Goal: Task Accomplishment & Management: Manage account settings

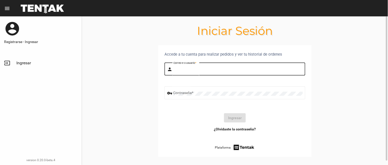
click at [180, 68] on input "Correo-e o usuario *" at bounding box center [237, 70] width 129 height 4
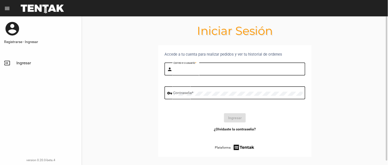
type input "[PERSON_NAME]"
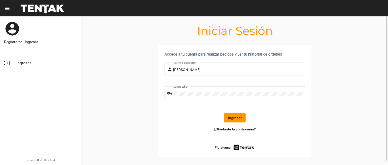
click at [231, 115] on button "Ingresar" at bounding box center [235, 117] width 22 height 9
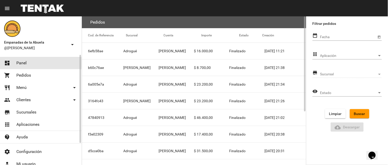
click at [22, 62] on span "Panel" at bounding box center [21, 62] width 10 height 5
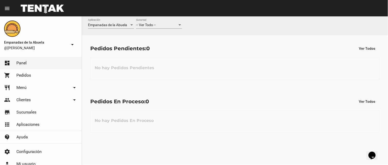
click at [165, 25] on div "-- Ver Todo --" at bounding box center [156, 25] width 41 height 4
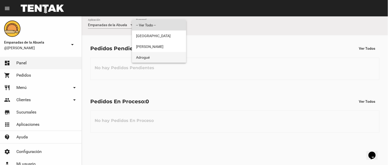
drag, startPoint x: 159, startPoint y: 54, endPoint x: 162, endPoint y: 55, distance: 3.3
click at [159, 54] on span "Adrogué" at bounding box center [159, 57] width 46 height 11
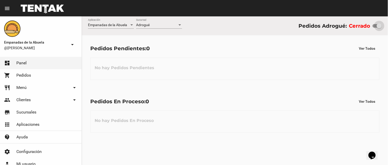
drag, startPoint x: 373, startPoint y: 26, endPoint x: 381, endPoint y: 28, distance: 7.8
click at [381, 28] on div at bounding box center [378, 25] width 5 height 5
checkbox input "true"
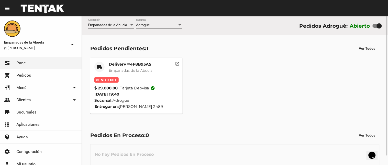
click at [132, 71] on span "Empanadas de la Abuela" at bounding box center [131, 70] width 44 height 5
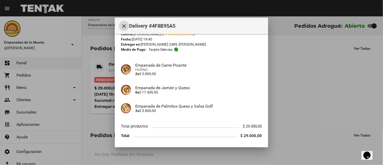
scroll to position [35, 0]
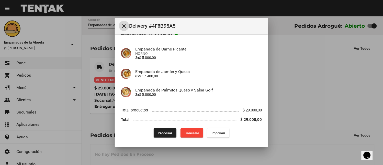
click at [211, 131] on span "Imprimir" at bounding box center [218, 133] width 14 height 4
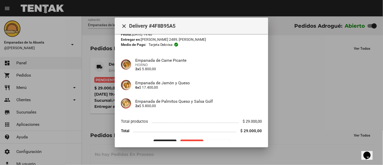
scroll to position [35, 0]
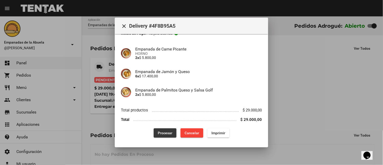
click at [159, 132] on span "Procesar" at bounding box center [165, 133] width 15 height 4
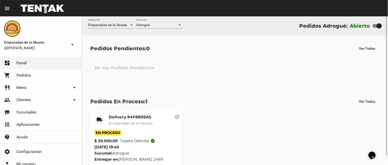
click at [139, 27] on div "Adrogué Sucursal" at bounding box center [159, 24] width 46 height 10
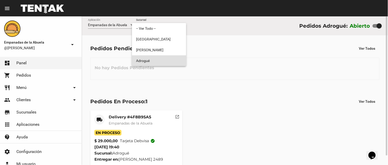
click at [141, 65] on span "Adrogué" at bounding box center [159, 60] width 46 height 11
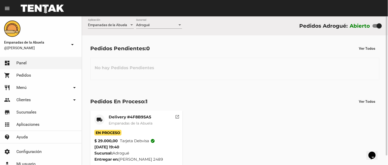
click at [136, 117] on mat-card-title "Delivery #4F8B95A5" at bounding box center [131, 116] width 44 height 5
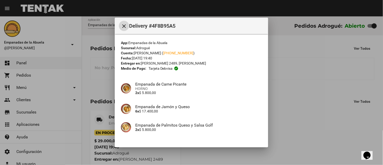
scroll to position [28, 0]
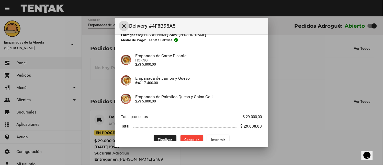
click at [124, 23] on mat-icon "close" at bounding box center [124, 26] width 6 height 6
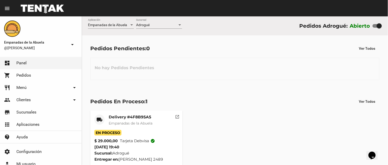
click at [132, 164] on html "menu Resumen Empanadas de la Abuela @belen arrow_drop_down dashboard Panel shop…" at bounding box center [194, 82] width 388 height 165
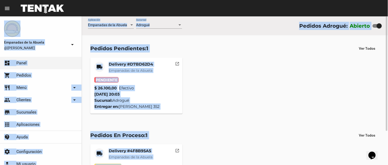
drag, startPoint x: 208, startPoint y: 75, endPoint x: 156, endPoint y: 67, distance: 52.4
click at [207, 75] on div "local_shipping Delivery #D7BD62D4 Empanadas de la Abuela Pendiente $ 26.100,00 …" at bounding box center [235, 85] width 294 height 61
click at [146, 63] on mat-card-title "Delivery #D7BD62D4" at bounding box center [131, 64] width 44 height 5
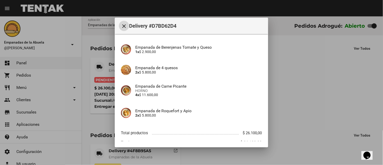
scroll to position [62, 0]
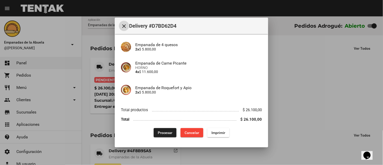
drag, startPoint x: 214, startPoint y: 134, endPoint x: 188, endPoint y: 93, distance: 48.9
click at [214, 134] on button "Imprimir" at bounding box center [218, 132] width 22 height 9
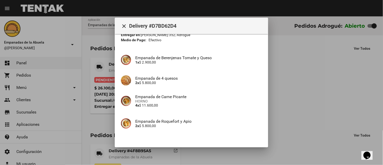
scroll to position [62, 0]
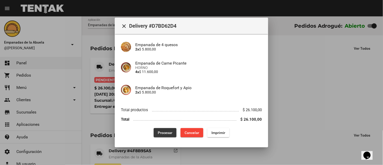
click at [168, 134] on span "Procesar" at bounding box center [165, 132] width 15 height 4
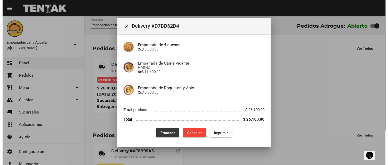
scroll to position [0, 0]
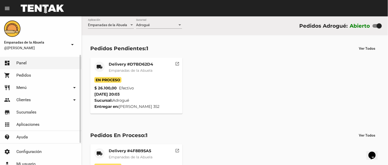
click at [35, 85] on link "restaurant Menú arrow_drop_down" at bounding box center [41, 87] width 82 height 12
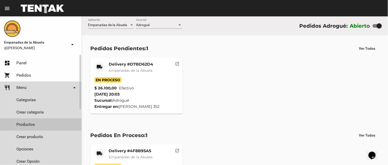
click at [27, 119] on link "Productos" at bounding box center [41, 124] width 82 height 12
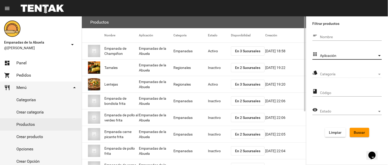
click at [325, 56] on span "Aplicación" at bounding box center [348, 56] width 57 height 4
click at [323, 73] on div at bounding box center [194, 82] width 388 height 165
click at [329, 58] on div "Aplicación Aplicación" at bounding box center [351, 54] width 62 height 10
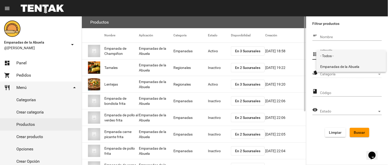
click at [330, 66] on span "Empanadas de la Abuela" at bounding box center [351, 66] width 62 height 11
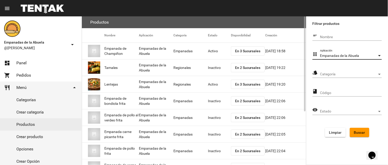
click at [331, 73] on span "Categoría" at bounding box center [348, 74] width 57 height 4
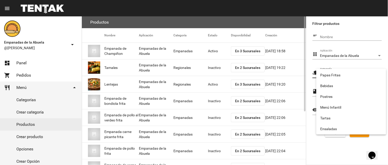
scroll to position [85, 0]
click at [335, 126] on span "Empanadas" at bounding box center [351, 128] width 62 height 11
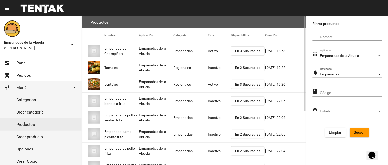
click at [357, 135] on button "Buscar" at bounding box center [359, 132] width 19 height 9
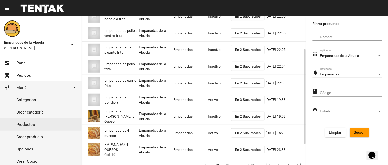
scroll to position [83, 0]
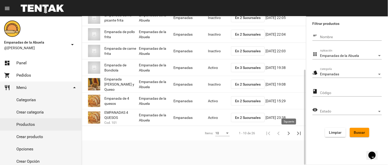
click at [287, 134] on icon "Siguiente" at bounding box center [288, 133] width 7 height 7
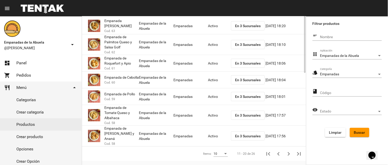
scroll to position [32, 0]
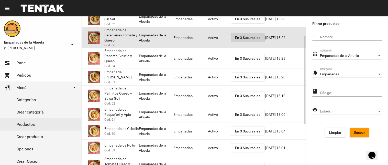
click at [241, 36] on span "En 3 Sucursales" at bounding box center [248, 38] width 26 height 4
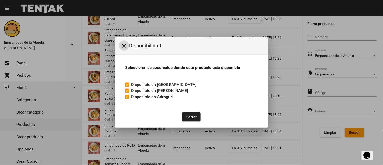
click at [131, 98] on span "Disponible en Adrogué" at bounding box center [152, 97] width 42 height 6
click at [127, 99] on input "Disponible en Adrogué" at bounding box center [127, 99] width 0 height 0
checkbox input "false"
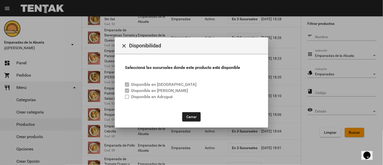
click at [185, 113] on button "Cerrar" at bounding box center [191, 116] width 18 height 9
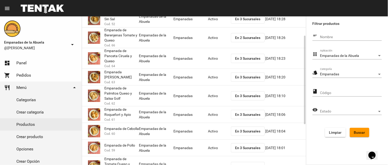
click at [209, 37] on mat-cell "Activo" at bounding box center [219, 37] width 23 height 16
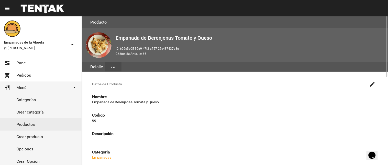
click at [373, 83] on mat-icon "create" at bounding box center [372, 84] width 6 height 6
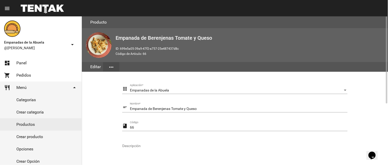
scroll to position [104, 0]
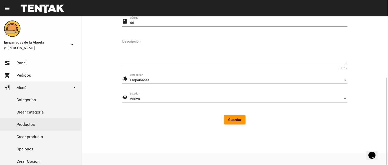
click at [187, 92] on div "Activo Estado *" at bounding box center [238, 97] width 217 height 10
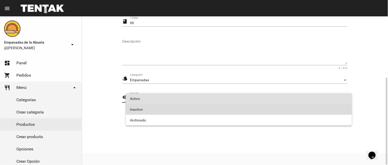
click at [173, 111] on span "Inactivo" at bounding box center [239, 109] width 218 height 11
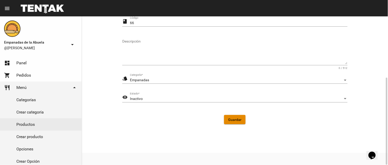
click at [233, 116] on button "Guardar" at bounding box center [234, 119] width 21 height 9
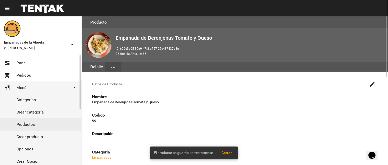
click at [29, 123] on link "Productos" at bounding box center [41, 124] width 82 height 12
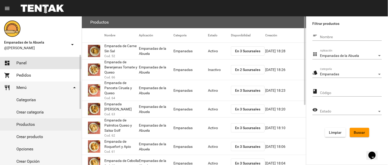
click at [30, 58] on link "dashboard Panel" at bounding box center [41, 63] width 82 height 12
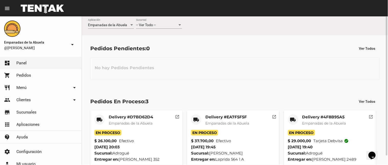
click at [151, 22] on div "-- Ver Todo -- Sucursal" at bounding box center [159, 24] width 46 height 10
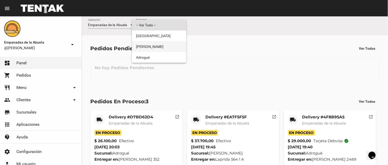
click at [149, 51] on span "[PERSON_NAME]" at bounding box center [159, 46] width 46 height 11
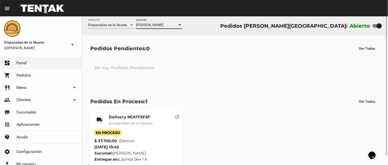
click at [164, 28] on div "Lomas de Zamora Sucursal" at bounding box center [159, 24] width 46 height 10
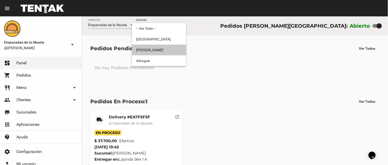
click at [159, 52] on span "[PERSON_NAME]" at bounding box center [159, 49] width 46 height 11
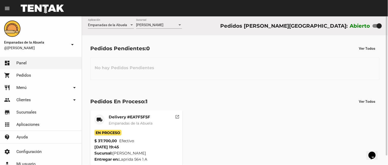
drag, startPoint x: 165, startPoint y: 15, endPoint x: 164, endPoint y: 20, distance: 4.9
click at [164, 16] on mat-toolbar "menu Resumen" at bounding box center [194, 8] width 388 height 16
click at [163, 21] on div "Lomas de Zamora Sucursal" at bounding box center [159, 24] width 46 height 10
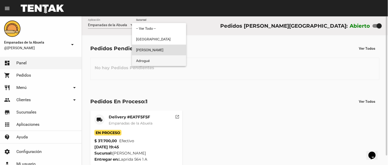
drag, startPoint x: 155, startPoint y: 59, endPoint x: 159, endPoint y: 81, distance: 22.6
click at [155, 60] on span "Adrogué" at bounding box center [159, 60] width 46 height 11
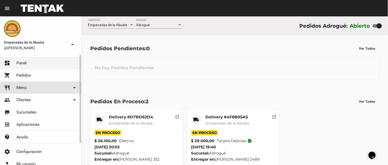
click at [38, 88] on link "restaurant Menú arrow_drop_down" at bounding box center [41, 87] width 82 height 12
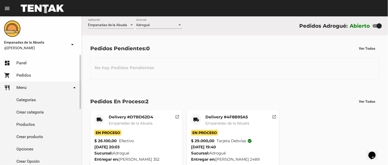
click at [33, 122] on link "Productos" at bounding box center [41, 124] width 82 height 12
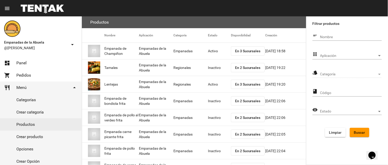
click at [349, 55] on span "Aplicación" at bounding box center [348, 56] width 57 height 4
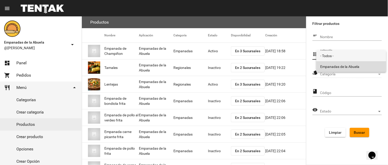
drag, startPoint x: 352, startPoint y: 65, endPoint x: 352, endPoint y: 69, distance: 4.1
click at [352, 65] on span "Empanadas de la Abuela" at bounding box center [351, 66] width 62 height 11
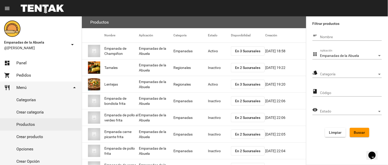
click at [351, 70] on div "Categoría Categoría" at bounding box center [351, 73] width 62 height 10
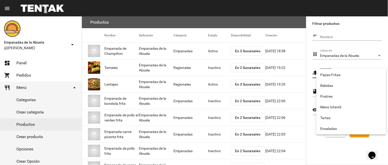
scroll to position [85, 0]
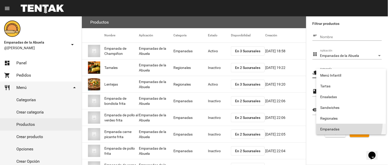
drag, startPoint x: 343, startPoint y: 123, endPoint x: 353, endPoint y: 131, distance: 13.0
click at [343, 124] on span "Empanadas" at bounding box center [351, 128] width 62 height 11
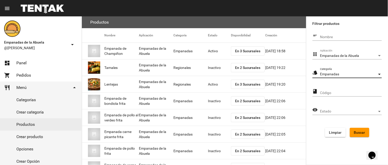
click at [362, 136] on button "Buscar" at bounding box center [359, 132] width 19 height 9
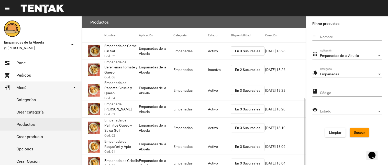
scroll to position [100, 0]
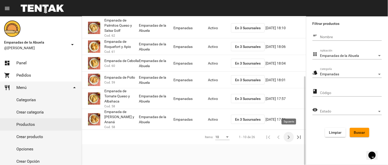
click at [286, 133] on icon "Siguiente" at bounding box center [288, 136] width 7 height 7
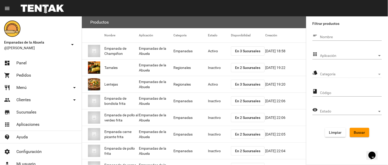
click at [329, 53] on div "Aplicación Aplicación" at bounding box center [351, 54] width 62 height 10
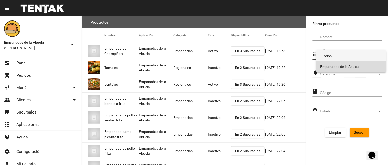
click at [333, 70] on span "Empanadas de la Abuela" at bounding box center [351, 66] width 62 height 11
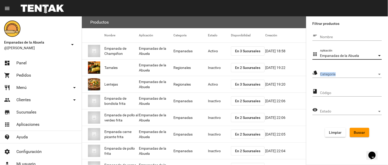
click at [333, 70] on div "Categoría Categoría" at bounding box center [351, 73] width 62 height 10
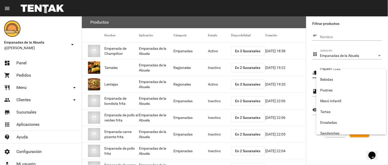
scroll to position [85, 0]
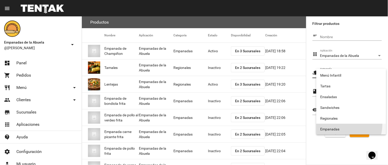
click at [344, 124] on span "Empanadas" at bounding box center [351, 128] width 62 height 11
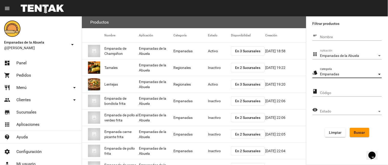
click at [352, 130] on button "Buscar" at bounding box center [359, 132] width 19 height 9
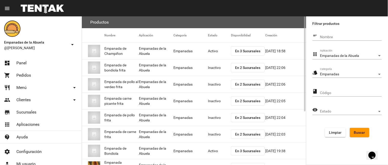
scroll to position [83, 0]
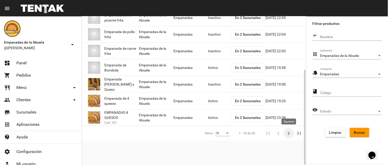
click at [284, 132] on button "Siguiente" at bounding box center [288, 133] width 10 height 10
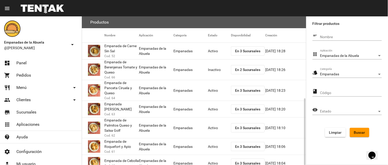
scroll to position [100, 0]
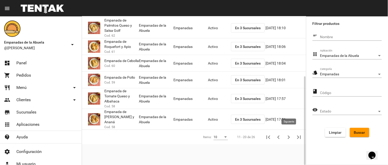
click at [288, 135] on icon "Siguiente" at bounding box center [288, 136] width 7 height 7
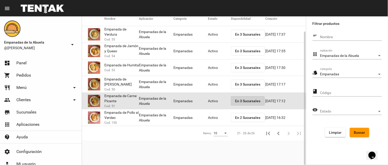
click at [245, 99] on span "En 3 Sucursales" at bounding box center [248, 101] width 26 height 4
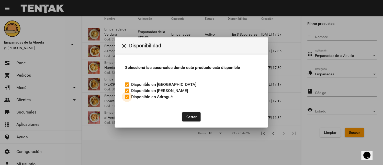
click at [131, 95] on label "Disponible en Adrogué" at bounding box center [149, 97] width 48 height 6
click at [127, 99] on input "Disponible en Adrogué" at bounding box center [127, 99] width 0 height 0
checkbox input "false"
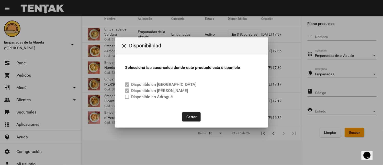
drag, startPoint x: 185, startPoint y: 116, endPoint x: 203, endPoint y: 109, distance: 19.5
click at [187, 116] on button "Cerrar" at bounding box center [191, 116] width 18 height 9
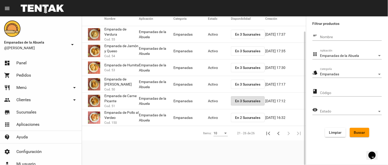
click at [214, 97] on mat-cell "Activo" at bounding box center [219, 101] width 23 height 16
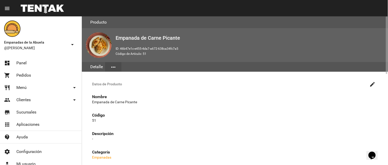
click at [370, 81] on mat-icon "create" at bounding box center [372, 84] width 6 height 6
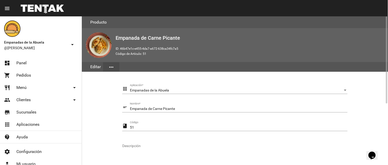
scroll to position [104, 0]
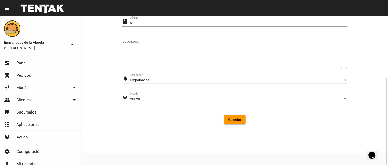
click at [149, 97] on div "Activo" at bounding box center [236, 99] width 213 height 4
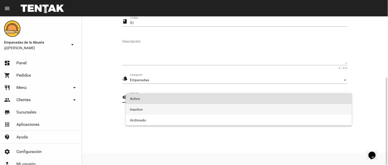
click at [142, 111] on span "Inactivo" at bounding box center [239, 109] width 218 height 11
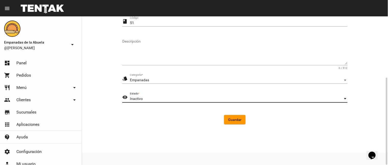
click at [236, 120] on span "Guardar" at bounding box center [234, 119] width 13 height 4
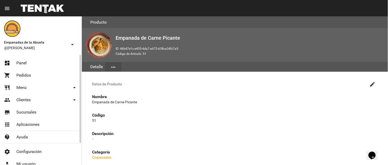
click at [19, 65] on span "Panel" at bounding box center [21, 62] width 10 height 5
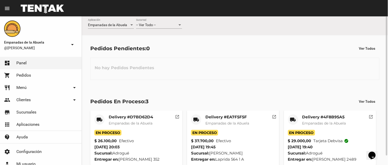
click at [155, 23] on span "-- Ver Todo --" at bounding box center [146, 25] width 20 height 4
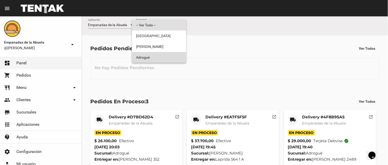
click at [163, 55] on span "Adrogué" at bounding box center [159, 57] width 46 height 11
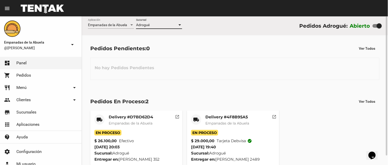
click at [210, 120] on div "Delivery #4F8B95A5 Empanadas de la Abuela" at bounding box center [227, 121] width 44 height 15
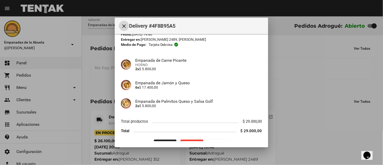
scroll to position [35, 0]
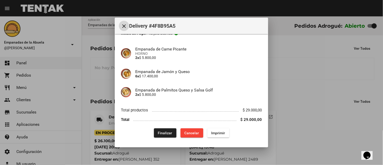
click at [162, 135] on button "Finalizar" at bounding box center [165, 132] width 22 height 9
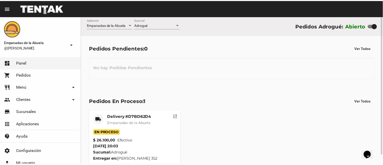
scroll to position [10, 0]
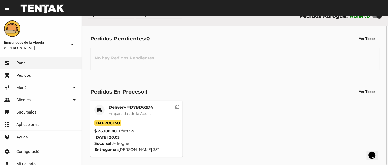
click at [133, 106] on mat-card-title "Delivery #D7BD62D4" at bounding box center [131, 107] width 44 height 5
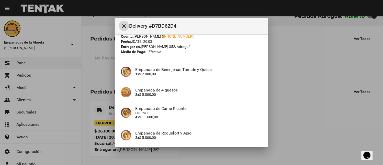
scroll to position [62, 0]
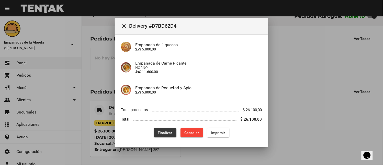
drag, startPoint x: 171, startPoint y: 132, endPoint x: 153, endPoint y: 143, distance: 21.5
click at [170, 132] on button "Finalizar" at bounding box center [165, 132] width 22 height 9
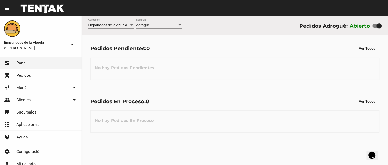
scroll to position [0, 0]
click at [21, 85] on span "Menú" at bounding box center [21, 87] width 10 height 5
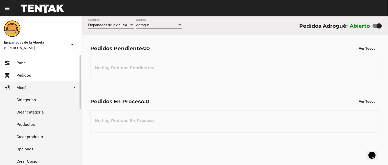
click at [45, 121] on link "Productos" at bounding box center [41, 124] width 82 height 12
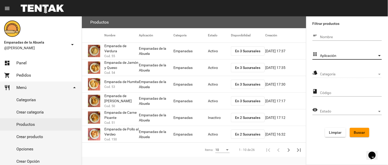
click at [337, 56] on span "Aplicación" at bounding box center [348, 56] width 57 height 4
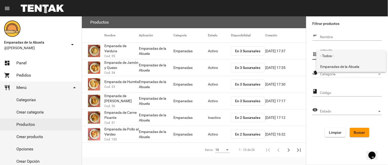
click at [339, 65] on span "Empanadas de la Abuela" at bounding box center [351, 66] width 62 height 11
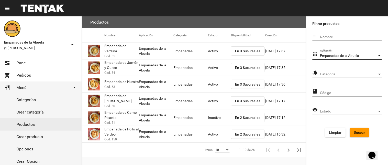
click at [339, 66] on form "short_text Nombre apps Empanadas de la Abuela Aplicación style Categoría Catego…" at bounding box center [346, 86] width 69 height 110
click at [331, 66] on form "short_text Nombre apps Empanadas de la Abuela Aplicación style Categoría Catego…" at bounding box center [346, 86] width 69 height 110
click at [331, 71] on div "Categoría Categoría" at bounding box center [351, 73] width 62 height 10
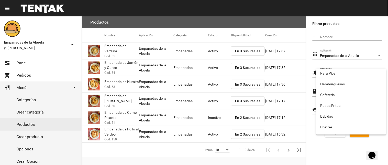
scroll to position [85, 0]
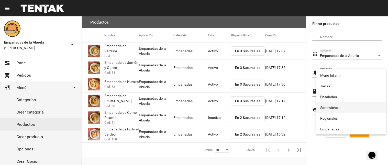
click at [329, 108] on span "Sandwiches" at bounding box center [351, 107] width 62 height 11
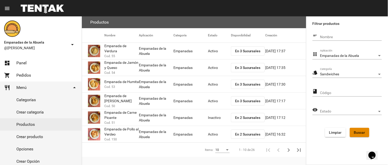
click at [365, 134] on span "Buscar" at bounding box center [359, 132] width 11 height 4
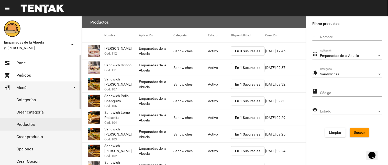
click at [22, 60] on span "Panel" at bounding box center [21, 62] width 10 height 5
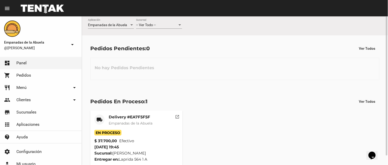
click at [150, 26] on span "-- Ver Todo --" at bounding box center [146, 25] width 20 height 4
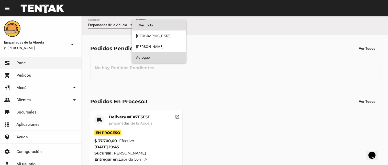
click at [150, 57] on span "Adrogué" at bounding box center [159, 57] width 46 height 11
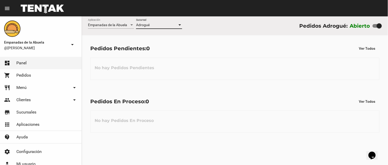
click at [152, 22] on div "Adrogué Sucursal" at bounding box center [159, 24] width 46 height 10
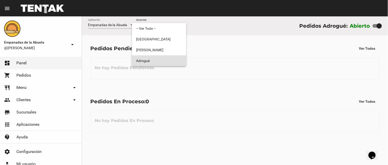
click at [163, 60] on span "Adrogué" at bounding box center [159, 60] width 46 height 11
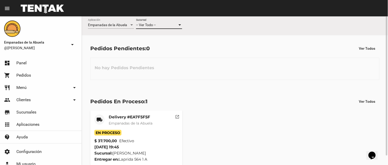
click at [162, 25] on div "-- Ver Todo --" at bounding box center [156, 25] width 41 height 4
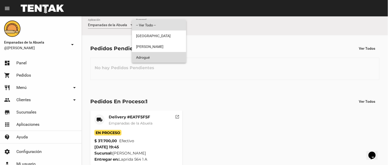
click at [164, 54] on span "Adrogué" at bounding box center [159, 57] width 46 height 11
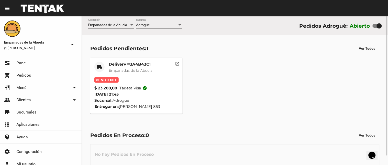
click at [140, 66] on mat-card-title "Delivery #3A4B43C1" at bounding box center [131, 64] width 44 height 5
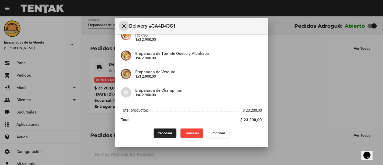
scroll to position [127, 0]
click at [216, 133] on span "Imprimir" at bounding box center [218, 133] width 14 height 4
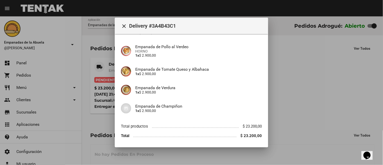
scroll to position [127, 0]
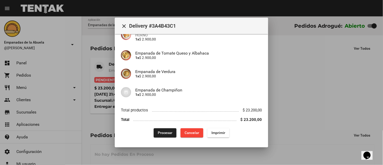
click at [166, 131] on span "Procesar" at bounding box center [165, 133] width 15 height 4
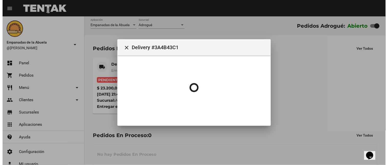
scroll to position [0, 0]
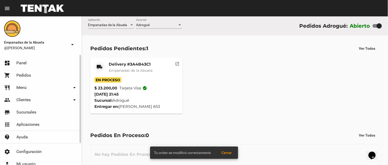
click at [27, 86] on link "restaurant Menú arrow_drop_down" at bounding box center [41, 87] width 82 height 12
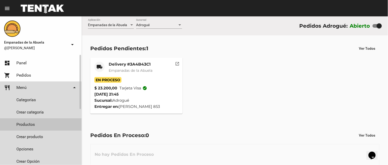
drag, startPoint x: 33, startPoint y: 122, endPoint x: 53, endPoint y: 118, distance: 20.7
click at [33, 122] on link "Productos" at bounding box center [41, 124] width 82 height 12
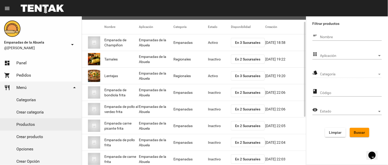
scroll to position [60, 0]
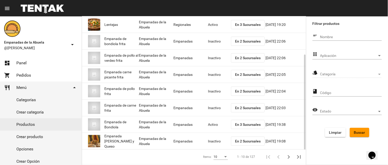
click at [357, 54] on span "Aplicación" at bounding box center [348, 56] width 57 height 4
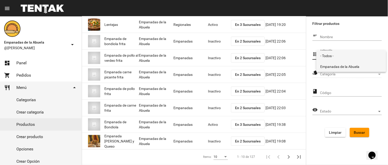
click at [342, 65] on span "Empanadas de la Abuela" at bounding box center [351, 66] width 62 height 11
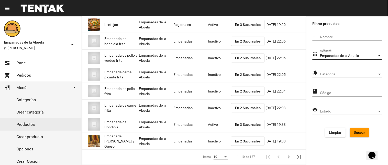
click at [340, 73] on span "Categoría" at bounding box center [348, 74] width 57 height 4
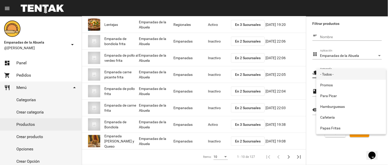
scroll to position [85, 0]
click at [341, 129] on span "Empanadas" at bounding box center [351, 128] width 62 height 11
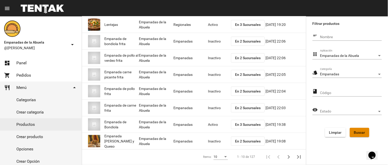
click at [357, 132] on span "Buscar" at bounding box center [359, 132] width 11 height 4
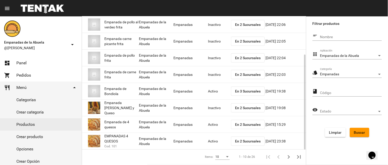
scroll to position [0, 0]
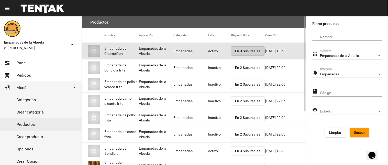
click at [242, 52] on span "En 3 Sucursales" at bounding box center [248, 51] width 26 height 4
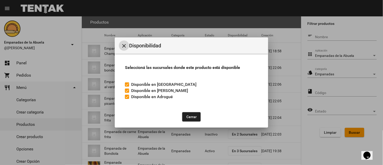
click at [160, 97] on span "Disponible en Adrogué" at bounding box center [152, 97] width 42 height 6
click at [127, 99] on input "Disponible en Adrogué" at bounding box center [127, 99] width 0 height 0
checkbox input "false"
click at [191, 114] on button "Cerrar" at bounding box center [191, 116] width 18 height 9
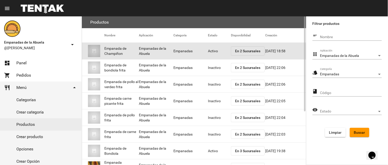
click at [215, 50] on mat-cell "Activo" at bounding box center [219, 51] width 23 height 16
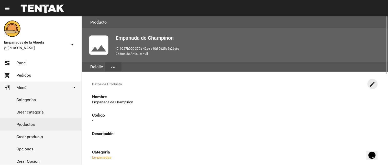
click at [373, 82] on mat-icon "create" at bounding box center [372, 84] width 6 height 6
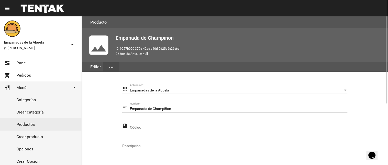
scroll to position [104, 0]
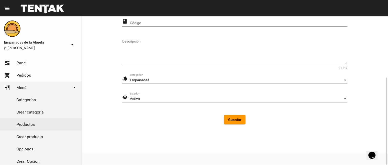
click at [165, 97] on div "Activo" at bounding box center [236, 99] width 213 height 4
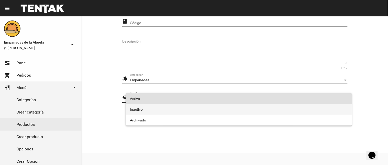
click at [164, 111] on span "Inactivo" at bounding box center [239, 109] width 218 height 11
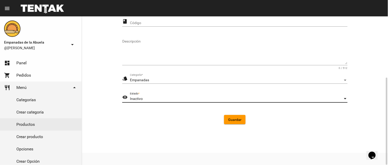
click at [234, 122] on button "Guardar" at bounding box center [234, 119] width 21 height 9
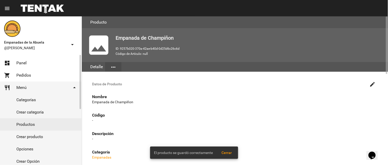
click at [24, 61] on span "Panel" at bounding box center [21, 62] width 10 height 5
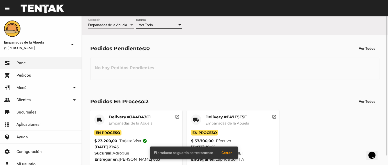
click at [148, 26] on span "-- Ver Todo --" at bounding box center [146, 25] width 20 height 4
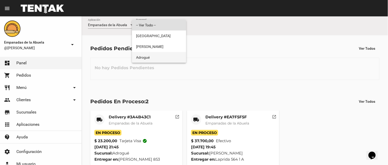
click at [158, 59] on span "Adrogué" at bounding box center [159, 57] width 46 height 11
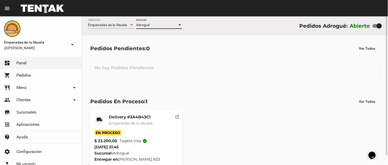
click at [162, 23] on div "Adrogué" at bounding box center [156, 25] width 41 height 4
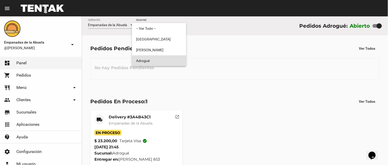
click at [167, 55] on span "Adrogué" at bounding box center [159, 60] width 46 height 11
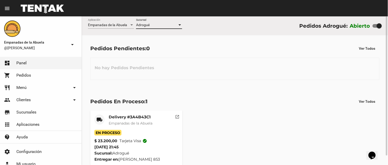
click at [162, 22] on div "Adrogué Sucursal" at bounding box center [159, 24] width 46 height 10
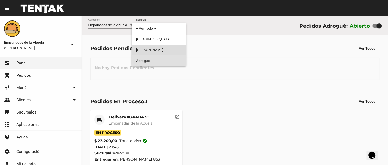
click at [158, 50] on span "[PERSON_NAME]" at bounding box center [159, 49] width 46 height 11
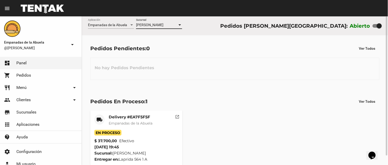
click at [155, 25] on span "[PERSON_NAME]" at bounding box center [149, 25] width 27 height 4
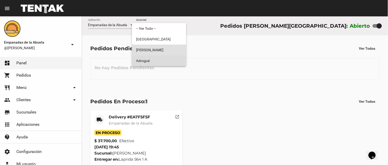
click at [158, 60] on span "Adrogué" at bounding box center [159, 60] width 46 height 11
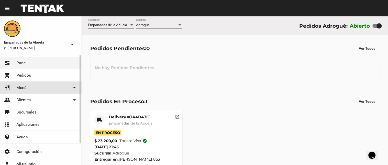
click at [27, 85] on link "restaurant Menú arrow_drop_down" at bounding box center [41, 87] width 82 height 12
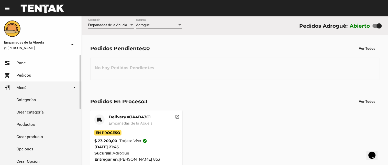
click at [42, 124] on link "Productos" at bounding box center [41, 124] width 82 height 12
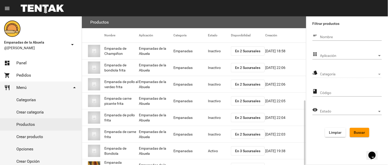
scroll to position [83, 0]
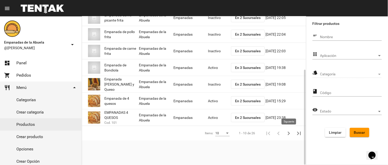
click at [286, 130] on icon "Siguiente" at bounding box center [288, 133] width 7 height 7
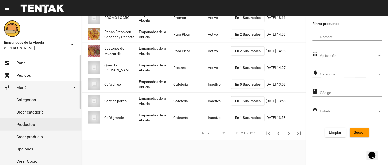
click at [39, 57] on link "dashboard Panel" at bounding box center [41, 63] width 82 height 12
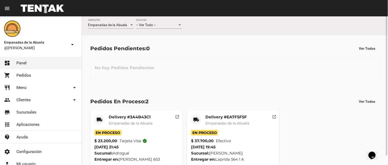
click at [166, 25] on div "-- Ver Todo --" at bounding box center [156, 25] width 41 height 4
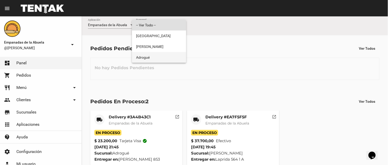
click at [167, 60] on span "Adrogué" at bounding box center [159, 57] width 46 height 11
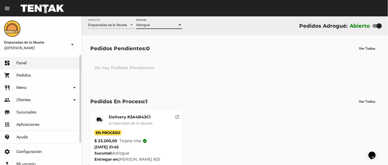
click at [25, 71] on link "shopping_cart Pedidos" at bounding box center [41, 75] width 82 height 12
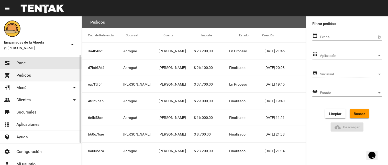
click at [51, 62] on link "dashboard Panel" at bounding box center [41, 63] width 82 height 12
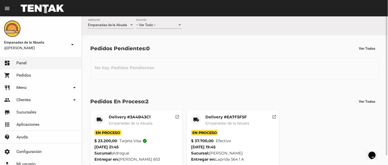
drag, startPoint x: 170, startPoint y: 21, endPoint x: 170, endPoint y: 24, distance: 2.8
click at [170, 24] on div "-- Ver Todo -- Sucursal" at bounding box center [159, 24] width 46 height 10
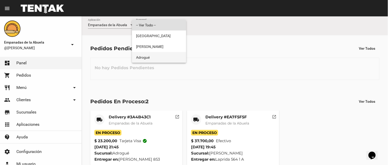
click at [154, 54] on span "Adrogué" at bounding box center [159, 57] width 46 height 11
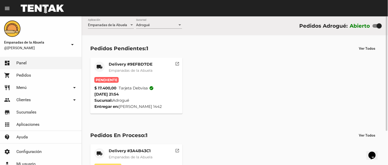
click at [119, 74] on div "Delivery #9EFBD7DE Empanadas de la Abuela" at bounding box center [131, 69] width 44 height 15
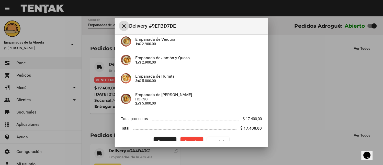
scroll to position [54, 0]
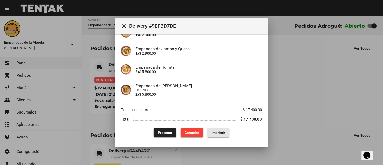
click at [207, 132] on button "Imprimir" at bounding box center [218, 132] width 22 height 9
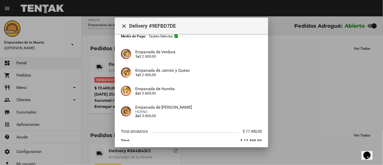
scroll to position [54, 0]
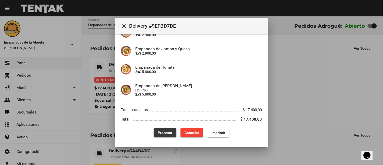
click at [163, 134] on button "Procesar" at bounding box center [165, 132] width 23 height 9
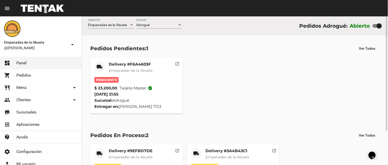
click at [143, 70] on span "Empanadas de la Abuela" at bounding box center [131, 70] width 44 height 5
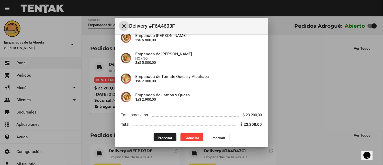
scroll to position [101, 0]
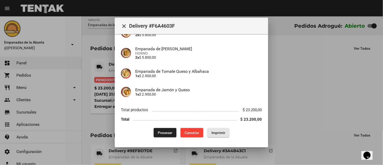
click at [214, 133] on span "Imprimir" at bounding box center [218, 132] width 14 height 4
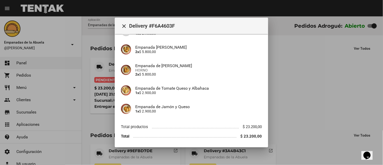
scroll to position [101, 0]
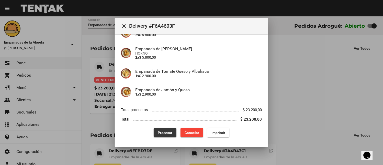
drag, startPoint x: 162, startPoint y: 128, endPoint x: 325, endPoint y: 27, distance: 191.8
click at [165, 128] on button "Procesar" at bounding box center [165, 132] width 23 height 9
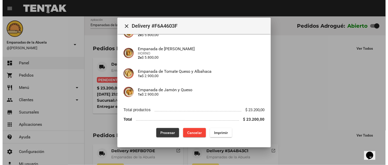
scroll to position [0, 0]
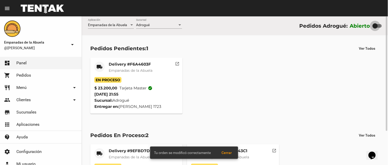
drag, startPoint x: 377, startPoint y: 24, endPoint x: 352, endPoint y: 26, distance: 25.2
click at [370, 25] on div "Abierto" at bounding box center [366, 26] width 32 height 8
checkbox input "false"
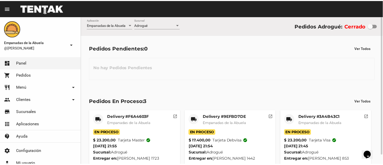
scroll to position [10, 0]
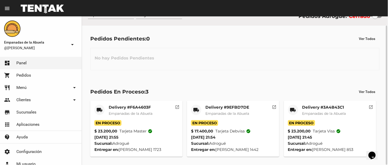
click at [292, 107] on mat-icon "local_shipping" at bounding box center [293, 110] width 6 height 6
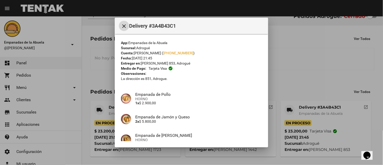
scroll to position [127, 0]
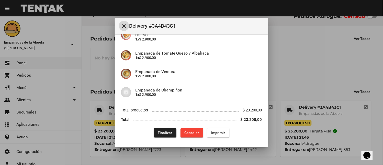
click at [164, 136] on button "Finalizar" at bounding box center [165, 132] width 22 height 9
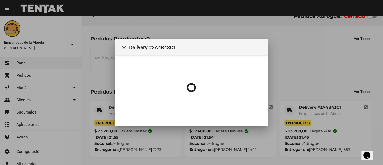
scroll to position [0, 0]
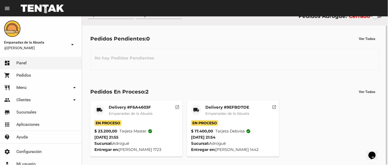
click at [210, 110] on div "Delivery #9EFBD7DE Empanadas de la Abuela" at bounding box center [227, 112] width 44 height 15
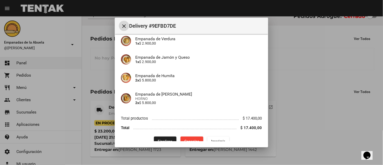
scroll to position [54, 0]
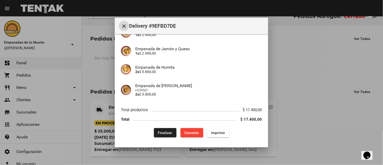
click at [163, 131] on span "Finalizar" at bounding box center [165, 132] width 14 height 4
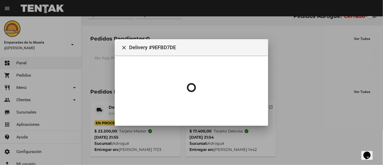
scroll to position [0, 0]
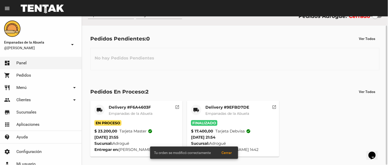
click at [110, 97] on div "Pedidos En Proceso: 2 Ver Todos local_shipping Delivery #F6A4603F Empanadas de …" at bounding box center [235, 121] width 306 height 86
click at [152, 109] on mat-card-title "Delivery #F6A4603F" at bounding box center [131, 107] width 44 height 5
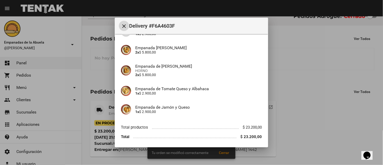
scroll to position [101, 0]
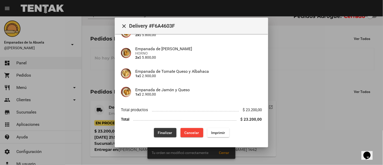
click at [167, 132] on span "Finalizar" at bounding box center [165, 132] width 14 height 4
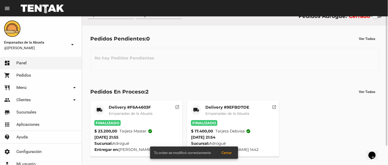
scroll to position [0, 0]
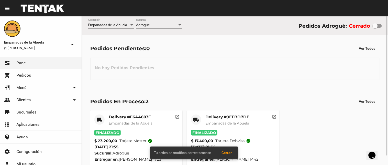
click at [161, 26] on div "Adrogué" at bounding box center [156, 25] width 41 height 4
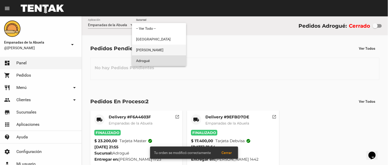
click at [157, 46] on span "[PERSON_NAME]" at bounding box center [159, 49] width 46 height 11
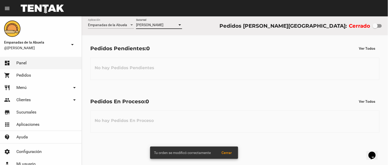
click at [154, 24] on span "[PERSON_NAME]" at bounding box center [149, 25] width 27 height 4
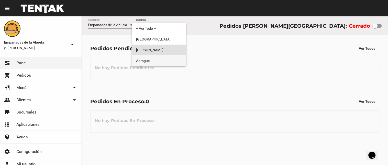
click at [155, 61] on span "Adrogué" at bounding box center [159, 60] width 46 height 11
